Goal: Find specific fact: Find specific fact

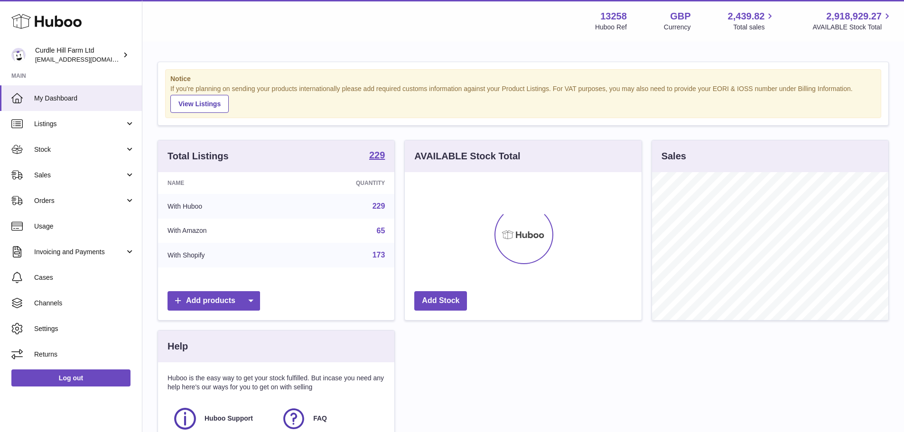
scroll to position [148, 237]
click at [63, 172] on span "Sales" at bounding box center [79, 175] width 91 height 9
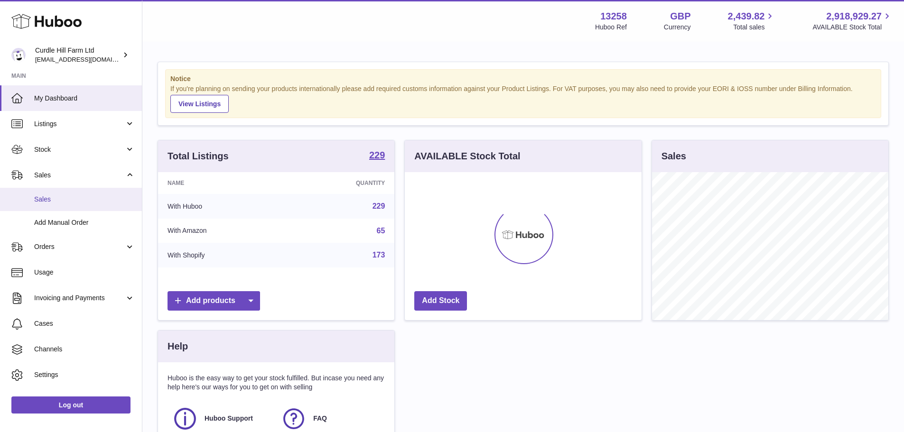
click at [57, 203] on span "Sales" at bounding box center [84, 199] width 101 height 9
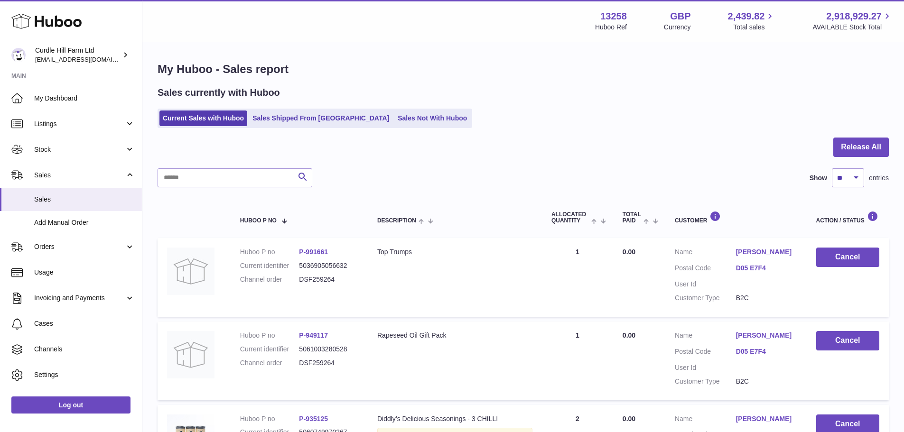
click at [295, 120] on link "Sales Shipped From Huboo" at bounding box center [320, 119] width 143 height 16
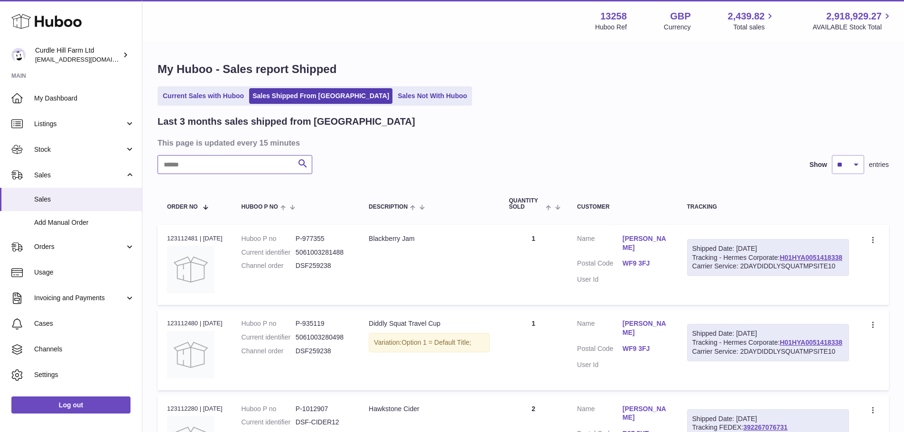
click at [217, 166] on input "text" at bounding box center [235, 164] width 155 height 19
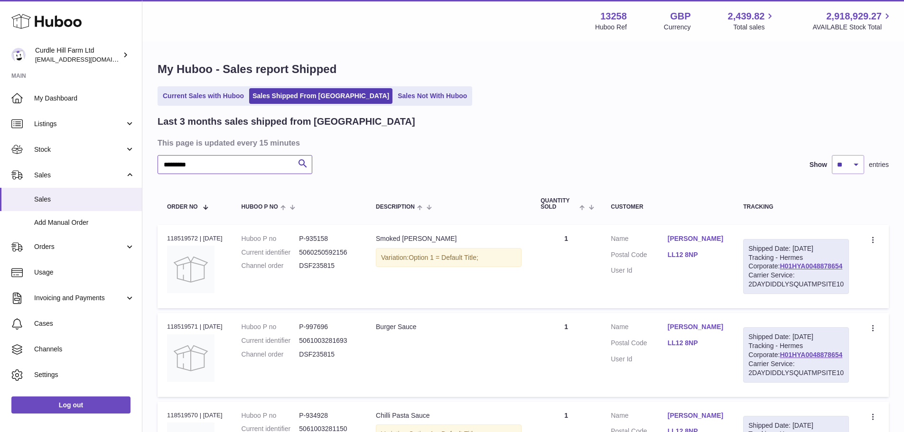
click at [184, 164] on input "*********" at bounding box center [235, 164] width 155 height 19
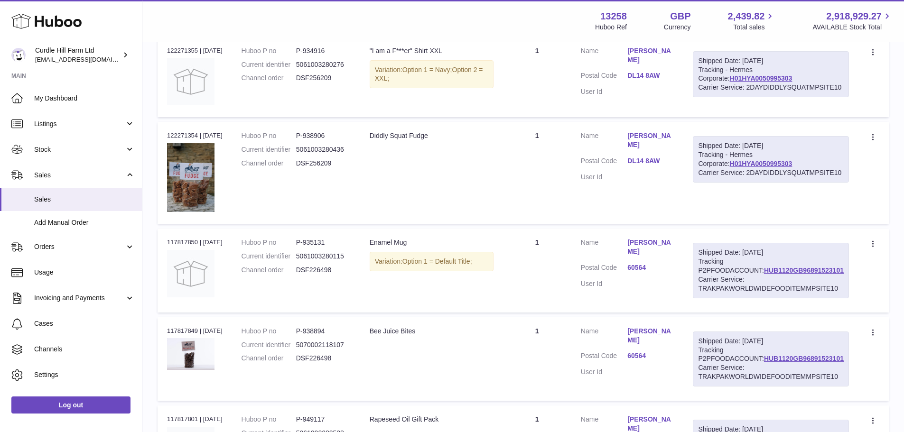
scroll to position [427, 0]
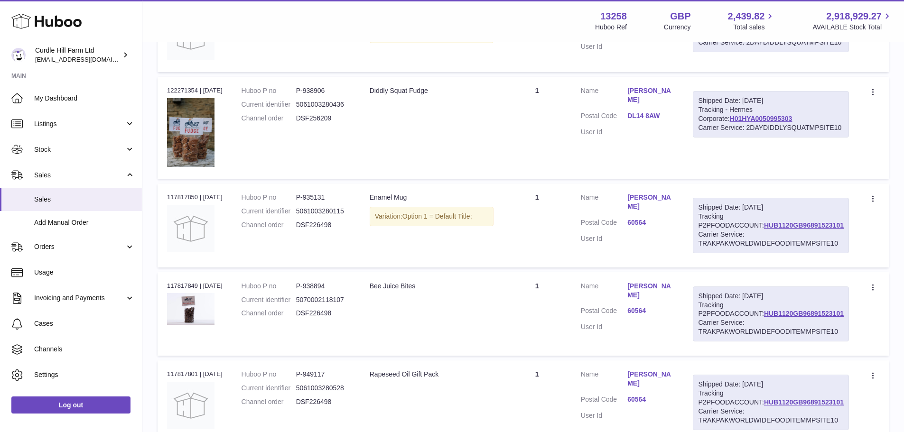
type input "********"
click at [326, 288] on dd "P-938894" at bounding box center [323, 286] width 55 height 9
copy dd "938894"
click at [324, 379] on dd "P-949117" at bounding box center [323, 374] width 55 height 9
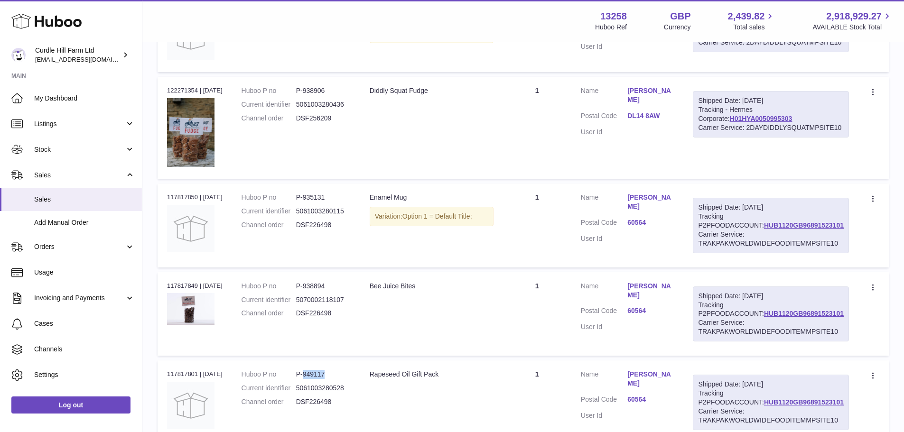
click at [324, 379] on dd "P-949117" at bounding box center [323, 374] width 55 height 9
copy dd "949117"
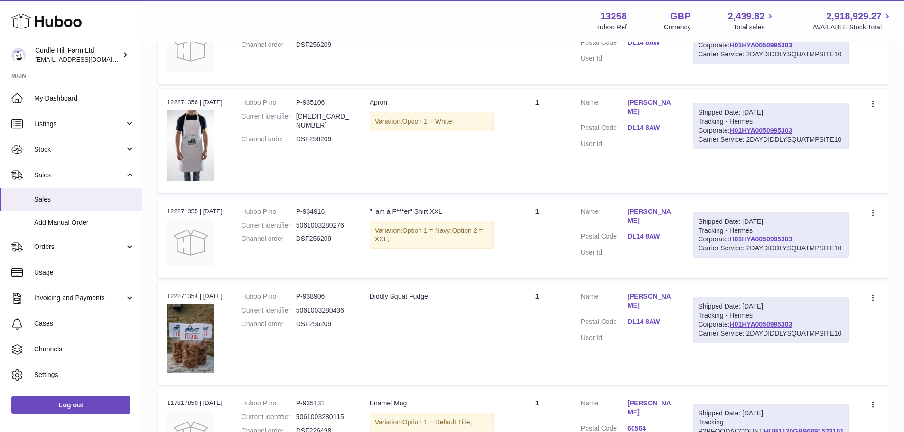
scroll to position [193, 0]
